Goal: Task Accomplishment & Management: Manage account settings

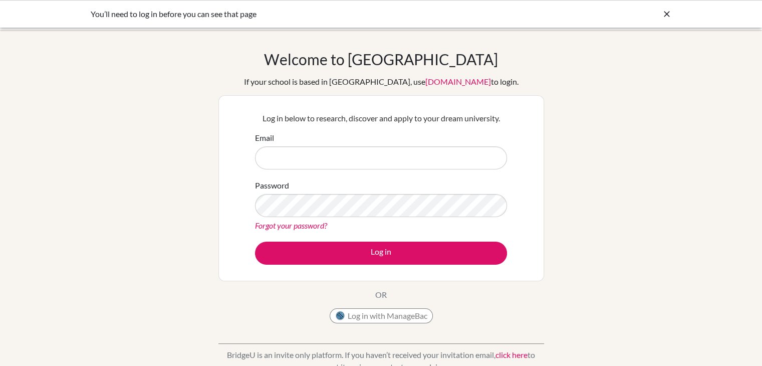
click at [671, 15] on div "You’ll need to log in before you can see that page" at bounding box center [381, 14] width 762 height 28
click at [422, 160] on input "Email" at bounding box center [381, 157] width 252 height 23
type input "[DOMAIN_NAME][EMAIL_ADDRESS][DOMAIN_NAME]"
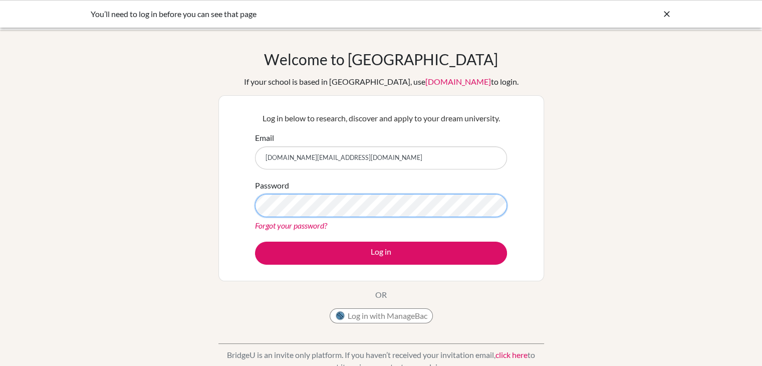
click at [255, 241] on button "Log in" at bounding box center [381, 252] width 252 height 23
